Goal: Task Accomplishment & Management: Use online tool/utility

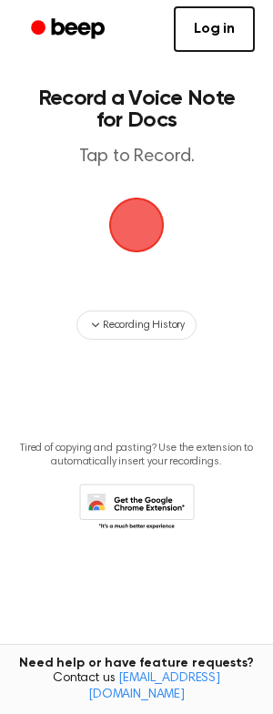
click at [152, 236] on span "button" at bounding box center [137, 225] width 102 height 102
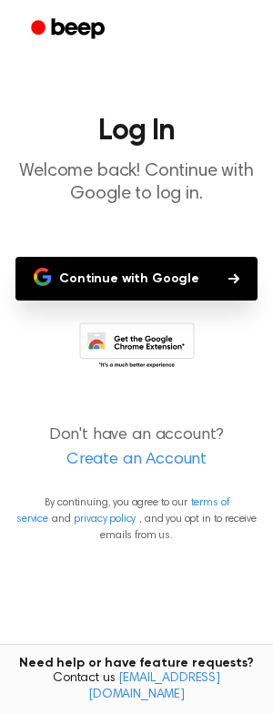
click at [174, 277] on button "Continue with Google" at bounding box center [136, 279] width 242 height 44
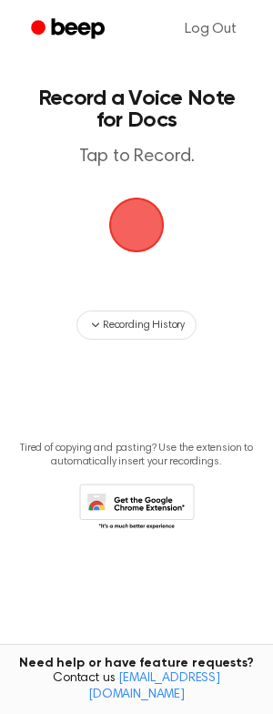
click at [124, 215] on span "button" at bounding box center [136, 224] width 89 height 89
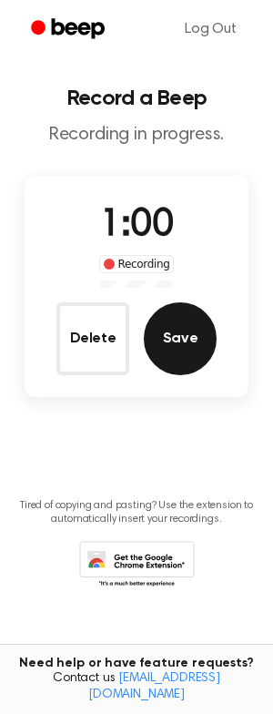
click at [186, 340] on button "Save" at bounding box center [180, 338] width 73 height 73
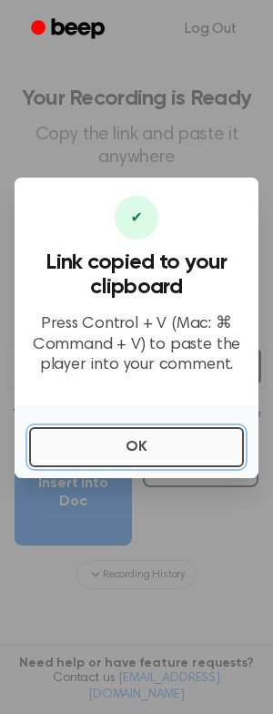
click at [156, 451] on button "OK" at bounding box center [136, 447] width 215 height 40
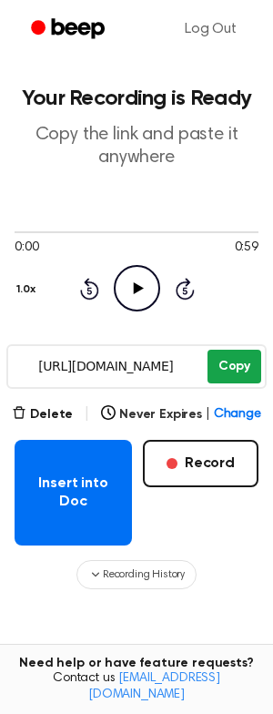
click at [243, 358] on button "Copy" at bounding box center [235, 367] width 54 height 34
